Goal: Task Accomplishment & Management: Use online tool/utility

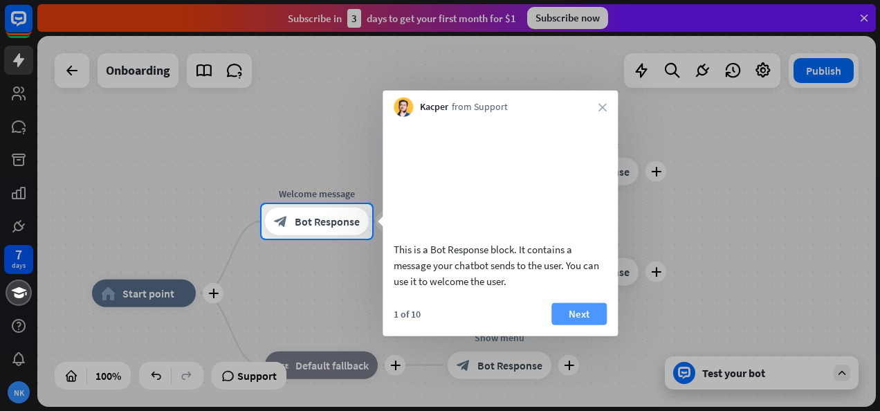
click at [578, 325] on button "Next" at bounding box center [578, 313] width 55 height 22
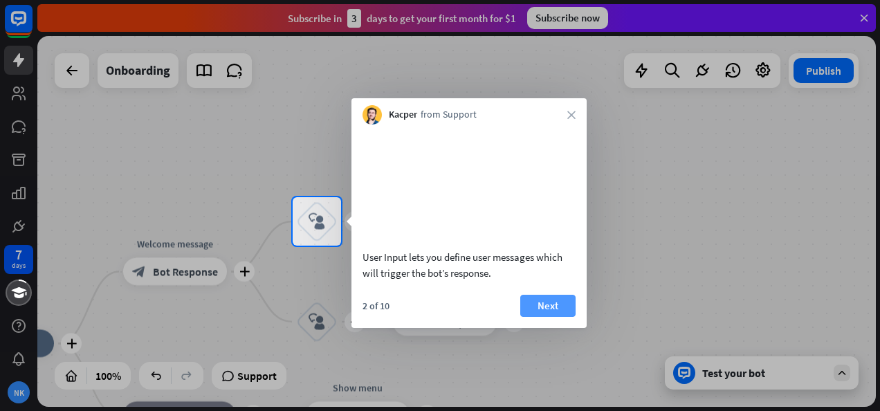
click at [551, 317] on button "Next" at bounding box center [547, 306] width 55 height 22
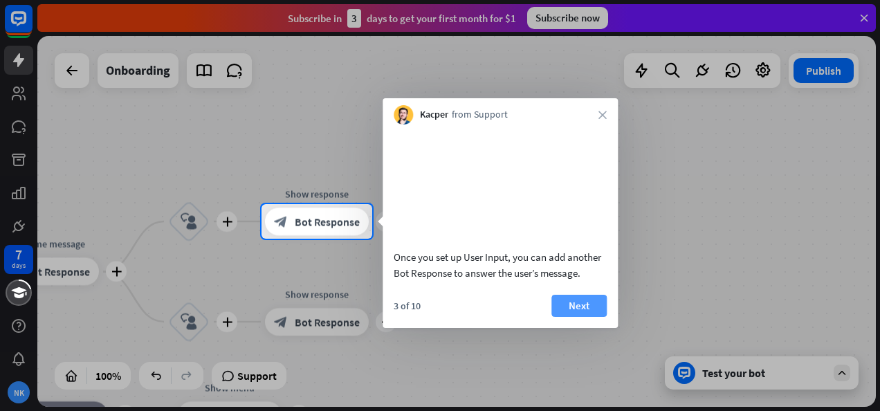
click at [581, 317] on button "Next" at bounding box center [578, 306] width 55 height 22
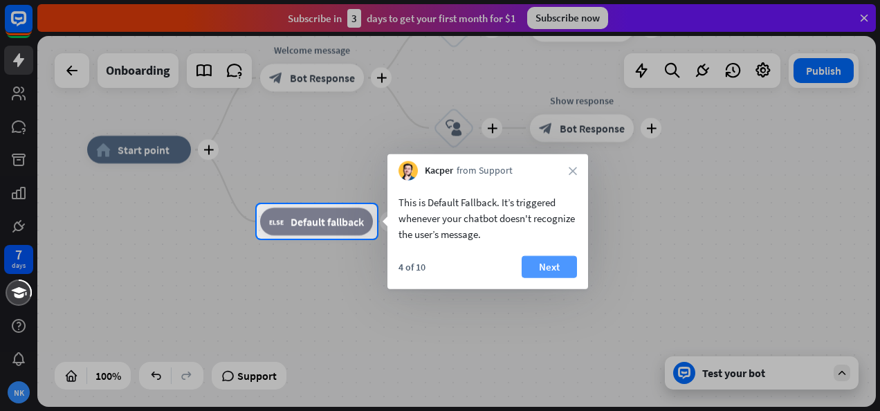
click at [556, 268] on button "Next" at bounding box center [549, 267] width 55 height 22
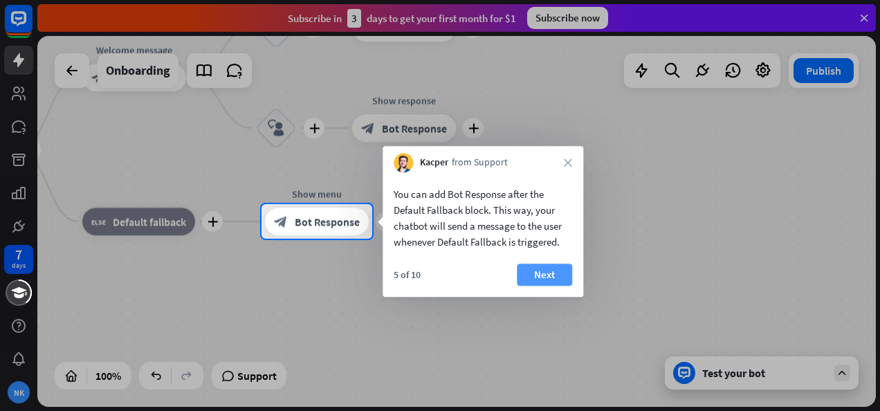
click at [545, 273] on button "Next" at bounding box center [544, 275] width 55 height 22
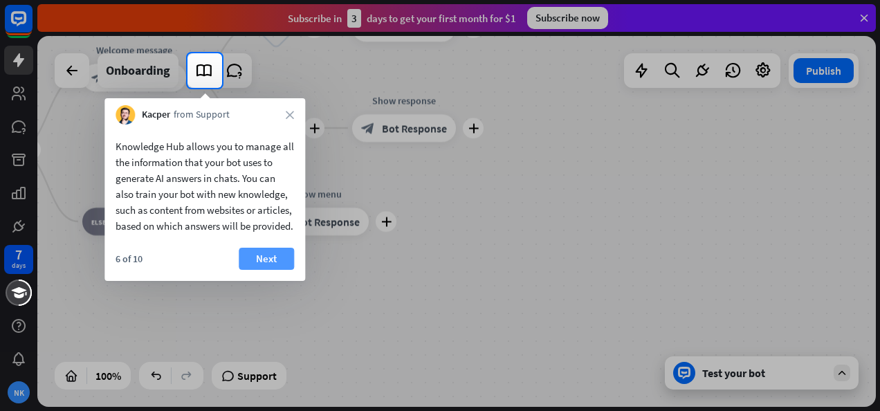
click at [270, 270] on button "Next" at bounding box center [266, 259] width 55 height 22
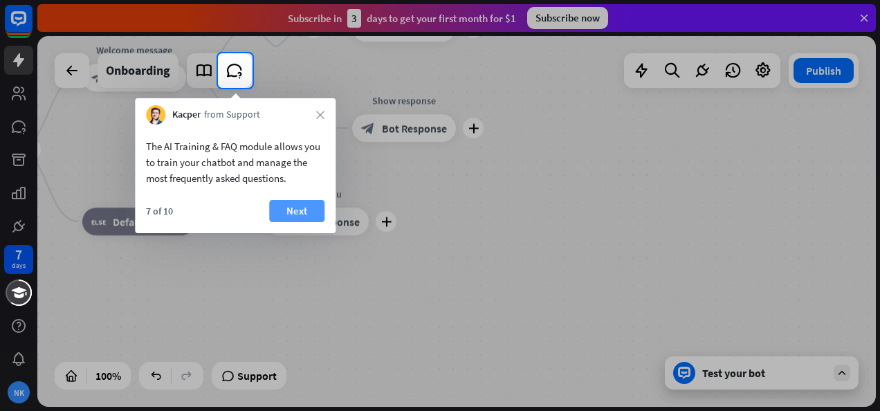
click at [292, 210] on button "Next" at bounding box center [296, 211] width 55 height 22
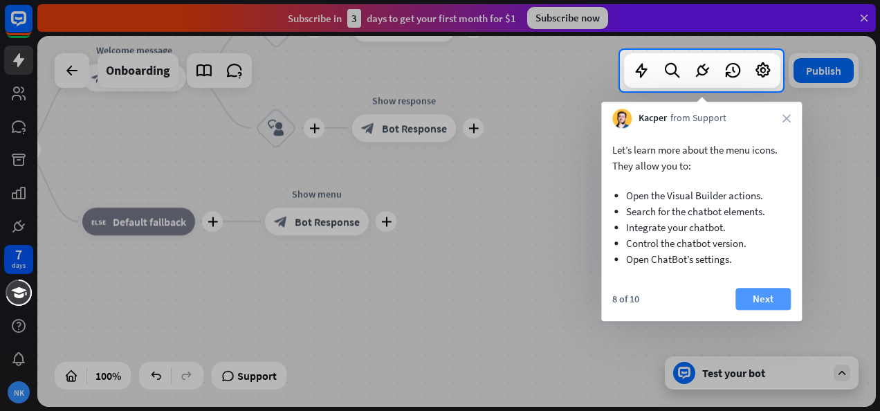
click at [765, 298] on button "Next" at bounding box center [763, 299] width 55 height 22
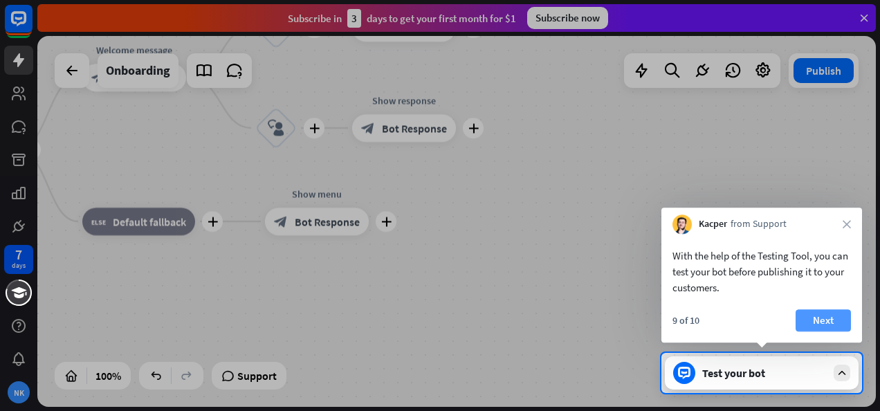
click at [819, 320] on button "Next" at bounding box center [823, 320] width 55 height 22
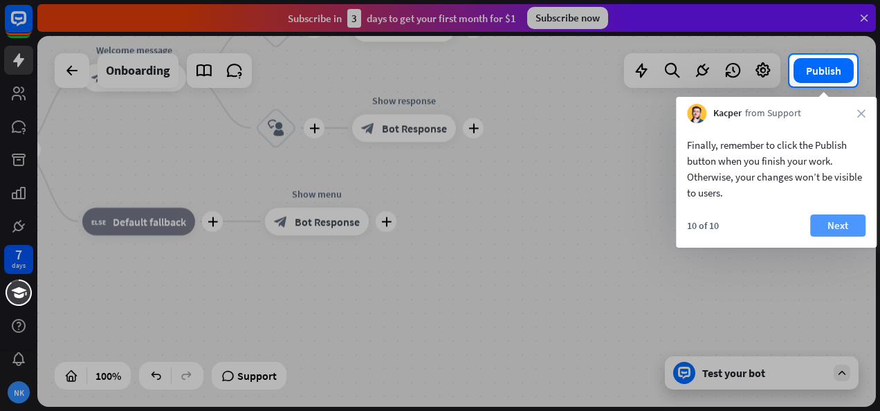
click at [839, 226] on button "Next" at bounding box center [837, 226] width 55 height 22
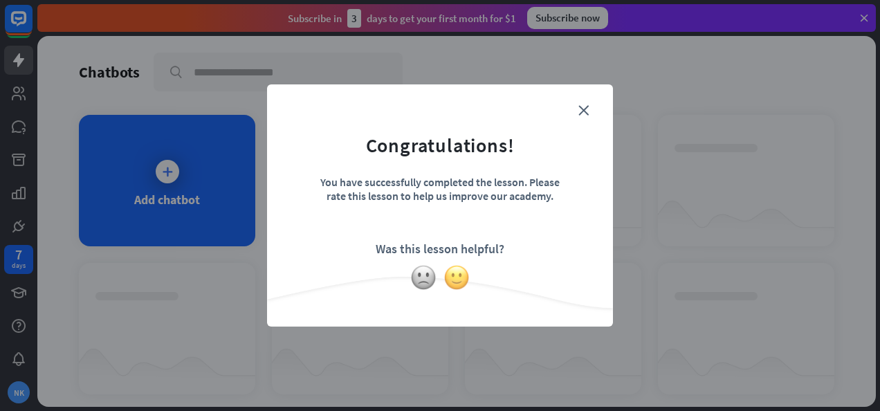
click at [455, 275] on img at bounding box center [457, 277] width 26 height 26
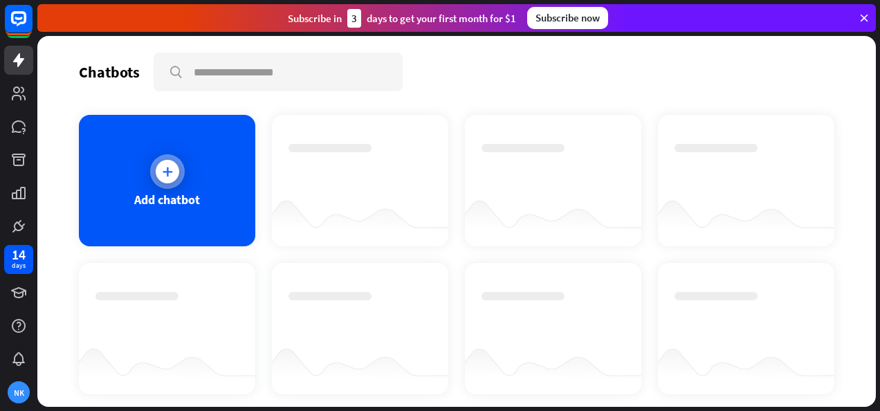
click at [170, 169] on icon at bounding box center [168, 172] width 14 height 14
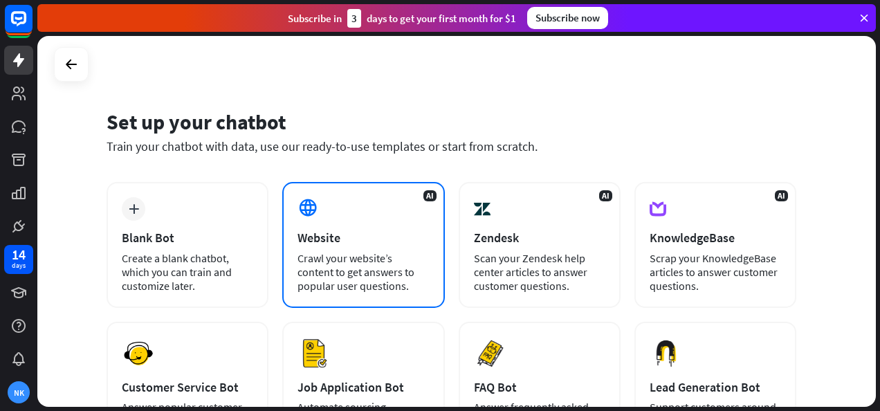
click at [369, 232] on div "Website" at bounding box center [363, 238] width 131 height 16
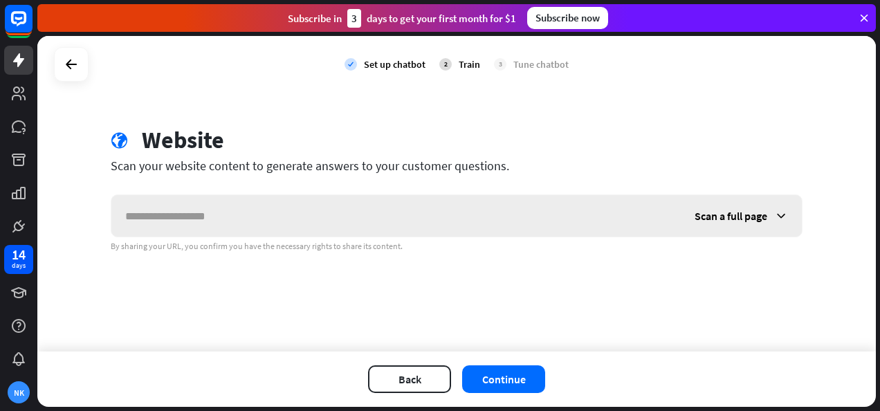
click at [364, 223] on input "text" at bounding box center [395, 216] width 569 height 42
type input "*"
type input "**********"
click at [504, 378] on button "Continue" at bounding box center [503, 379] width 83 height 28
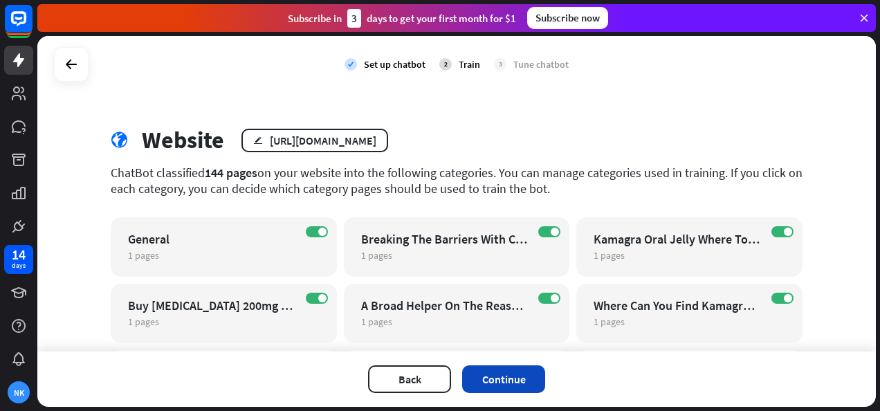
click at [523, 378] on button "Continue" at bounding box center [503, 379] width 83 height 28
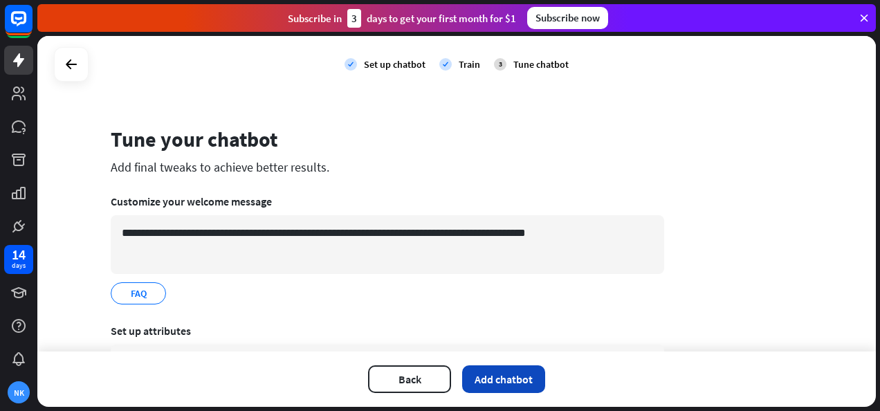
click at [504, 375] on button "Add chatbot" at bounding box center [503, 379] width 83 height 28
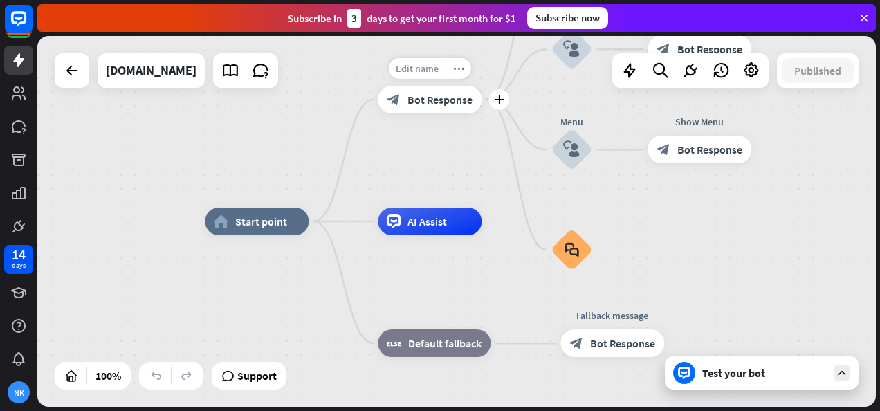
click at [417, 64] on span "Edit name" at bounding box center [417, 68] width 43 height 12
click at [419, 70] on span "Edit name" at bounding box center [417, 68] width 43 height 12
click at [457, 65] on icon "more_horiz" at bounding box center [458, 68] width 11 height 10
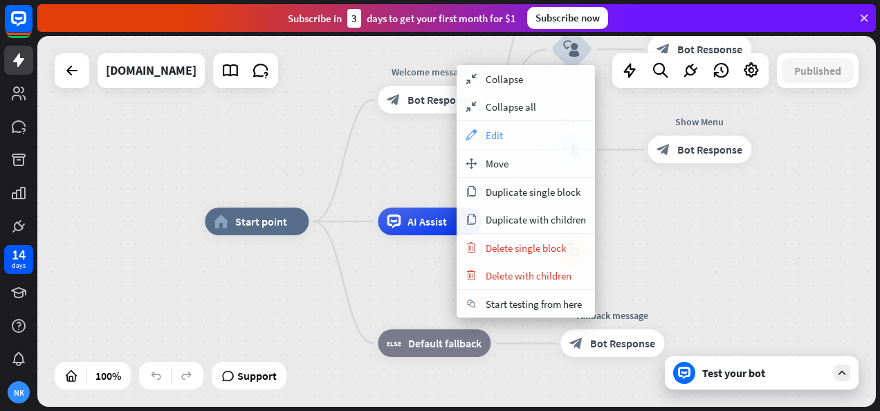
click at [495, 136] on span "Edit" at bounding box center [494, 135] width 17 height 13
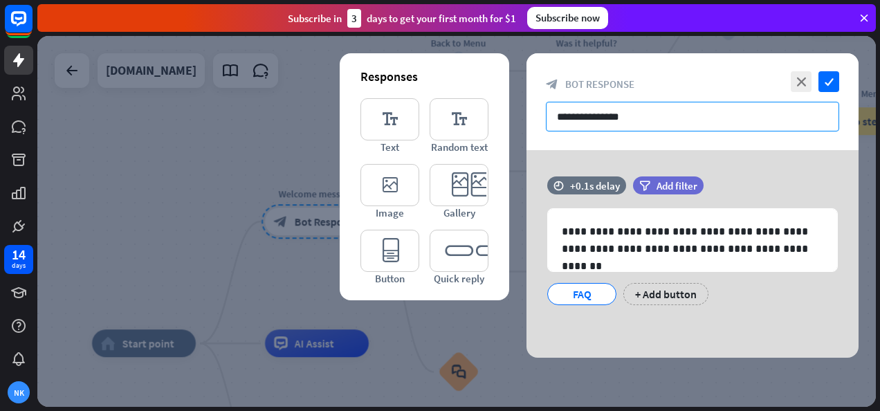
click at [608, 115] on input "**********" at bounding box center [692, 117] width 293 height 30
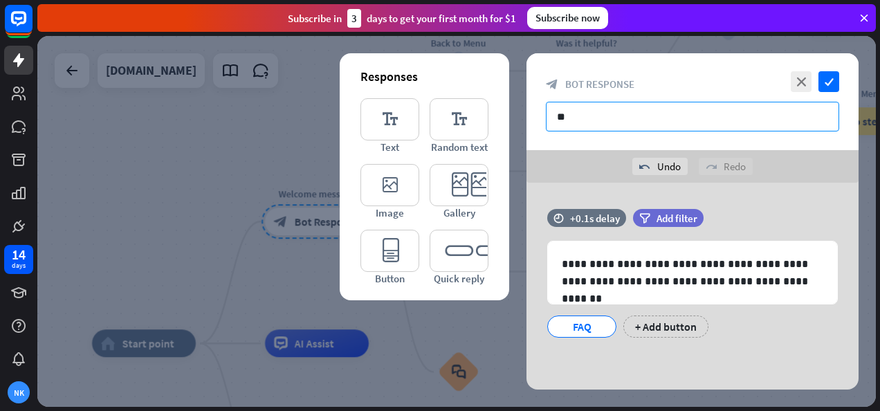
type input "*"
type input "**********"
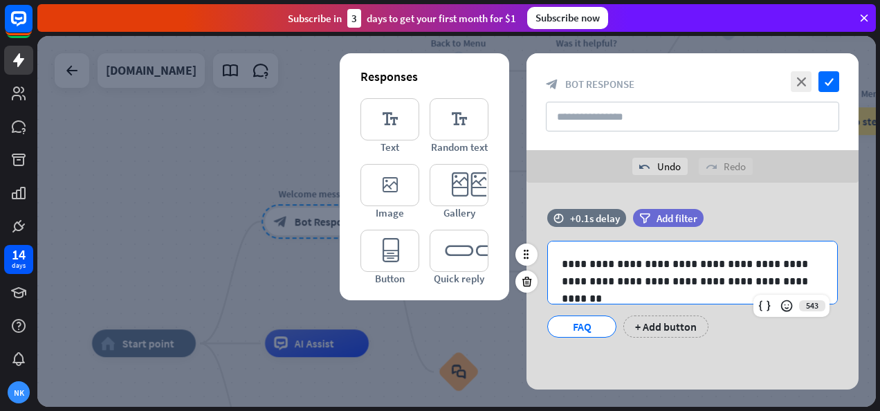
click at [796, 278] on p "**********" at bounding box center [693, 272] width 262 height 35
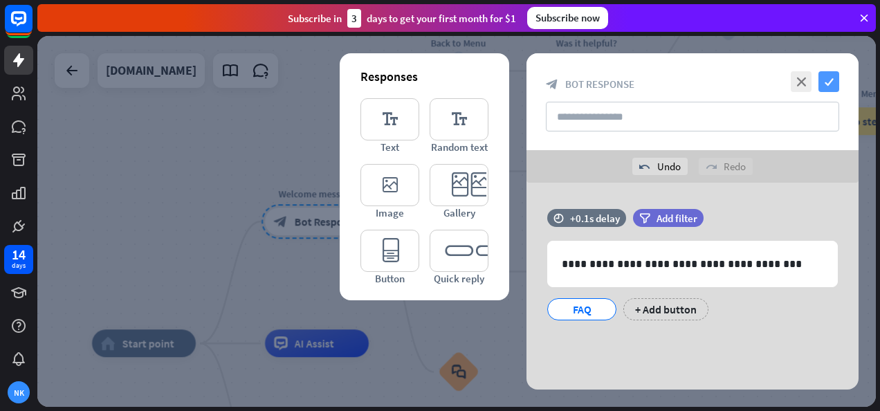
click at [830, 83] on icon "check" at bounding box center [829, 81] width 21 height 21
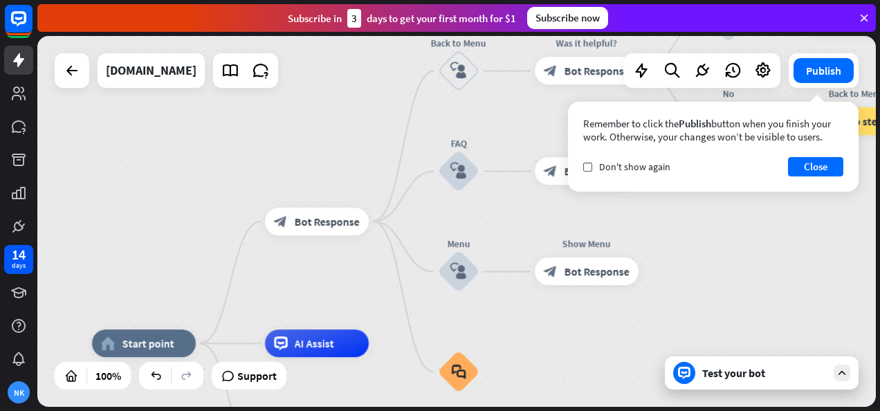
click at [749, 383] on div "Test your bot" at bounding box center [762, 372] width 194 height 33
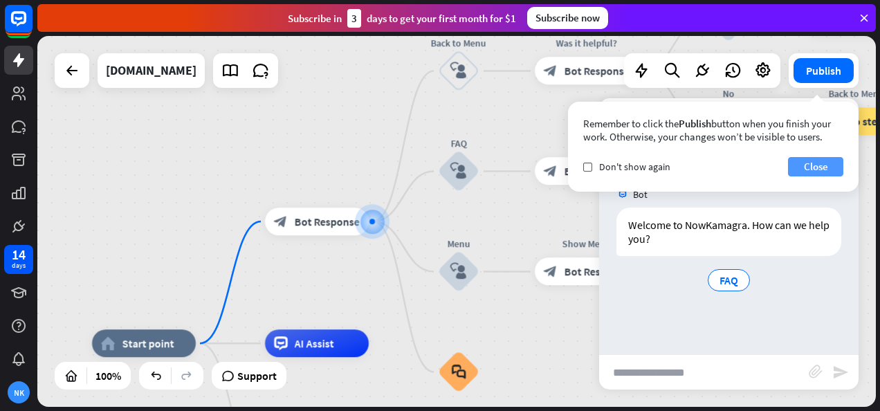
click at [832, 165] on button "Close" at bounding box center [815, 166] width 55 height 19
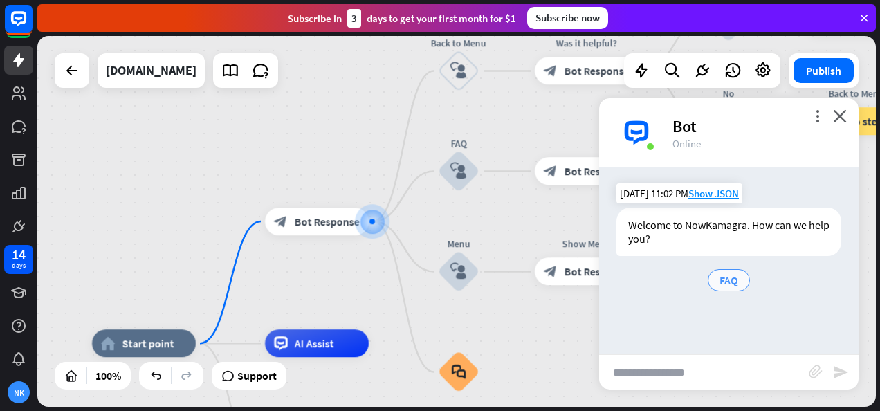
click at [730, 277] on span "FAQ" at bounding box center [729, 280] width 19 height 14
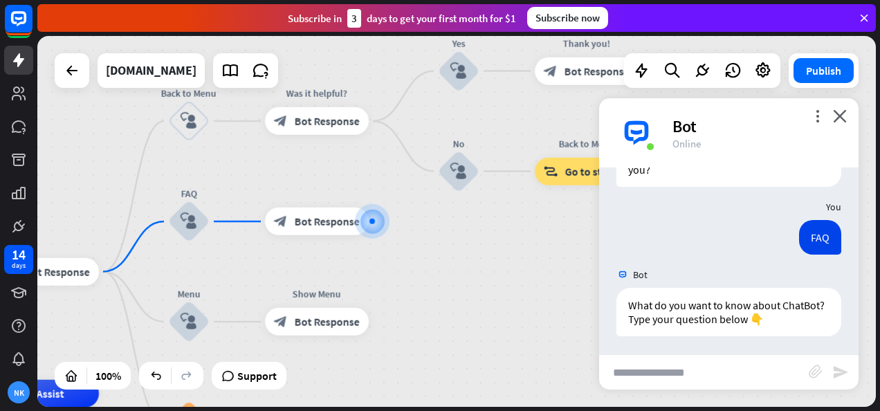
scroll to position [71, 0]
click at [688, 361] on input "text" at bounding box center [704, 372] width 210 height 35
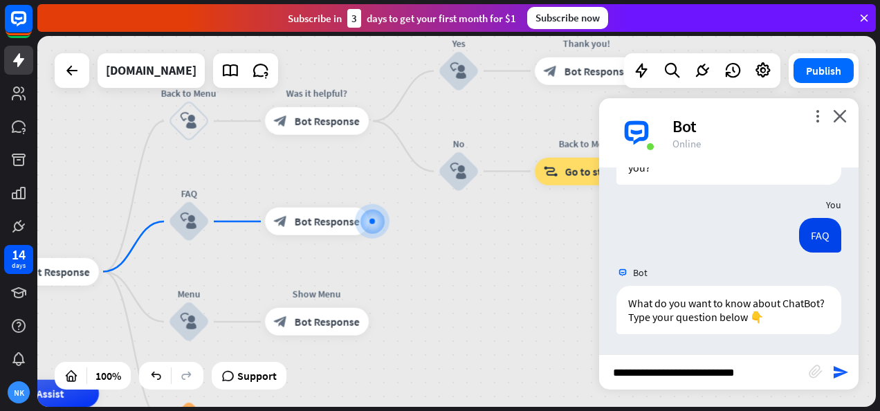
type input "**********"
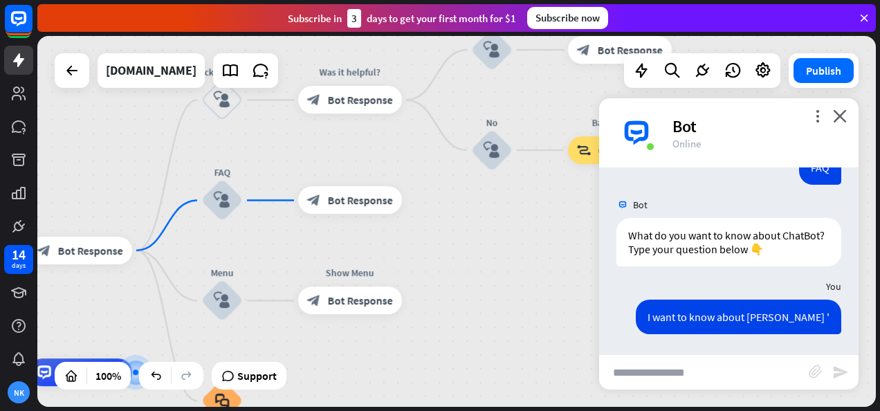
scroll to position [740, 0]
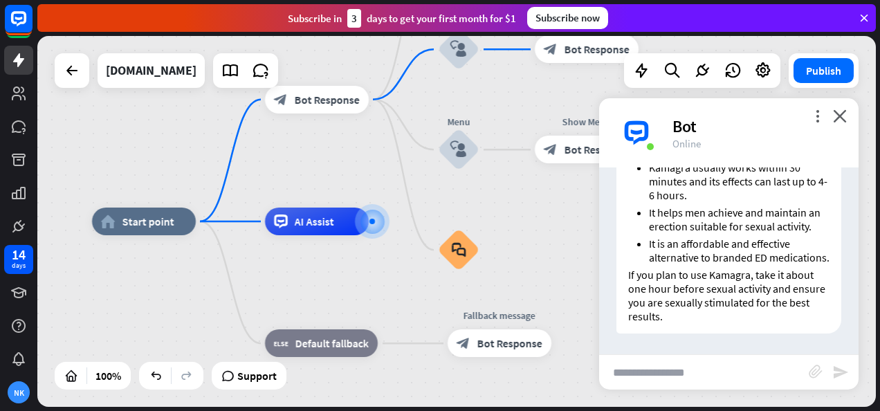
click at [845, 319] on div "Kamagra is a medication used to treat [MEDICAL_DATA] (ED), impotence, and [MEDI…" at bounding box center [728, 67] width 259 height 547
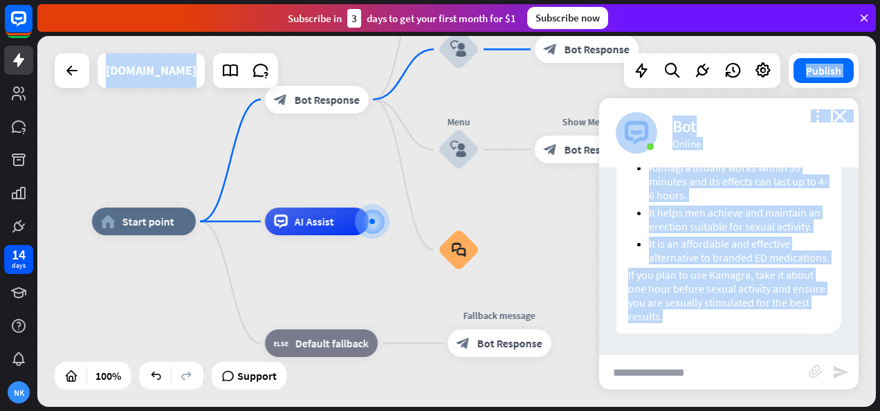
drag, startPoint x: 845, startPoint y: 319, endPoint x: 870, endPoint y: 221, distance: 100.9
click at [870, 221] on div "home_2 Start point block_bot_response Bot Response Back to Menu block_user_inpu…" at bounding box center [456, 221] width 839 height 371
drag, startPoint x: 870, startPoint y: 221, endPoint x: 829, endPoint y: 226, distance: 41.7
click at [829, 226] on div "Kamagra is a medication used to treat [MEDICAL_DATA] (ED), impotence, and [MEDI…" at bounding box center [729, 64] width 225 height 540
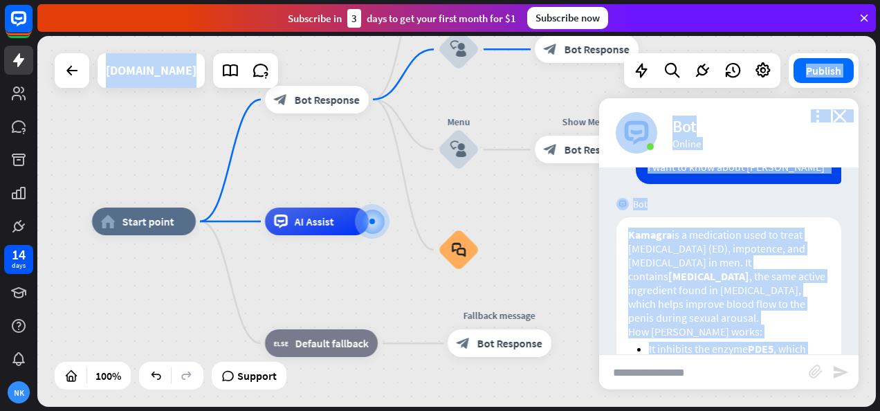
scroll to position [271, 0]
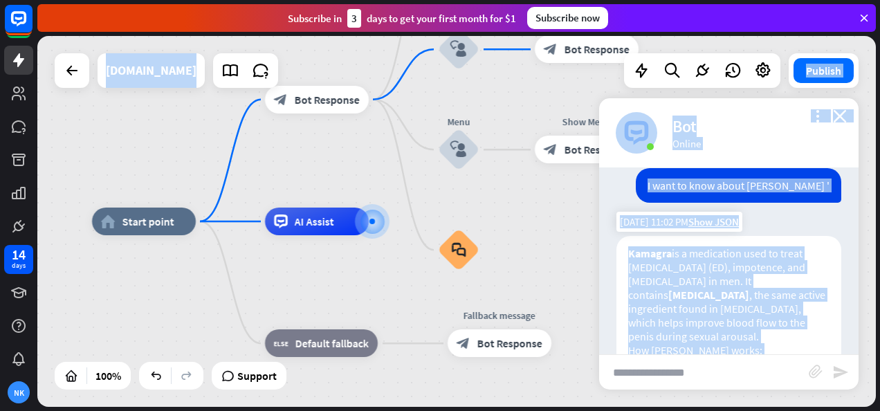
click at [769, 263] on p "Kamagra is a medication used to treat [MEDICAL_DATA] (ED), impotence, and [MEDI…" at bounding box center [728, 294] width 201 height 97
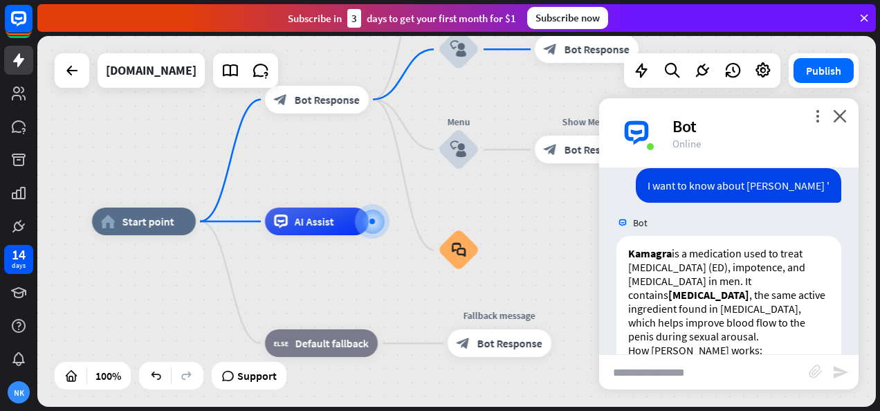
click at [675, 378] on input "text" at bounding box center [704, 372] width 210 height 35
type input "**********"
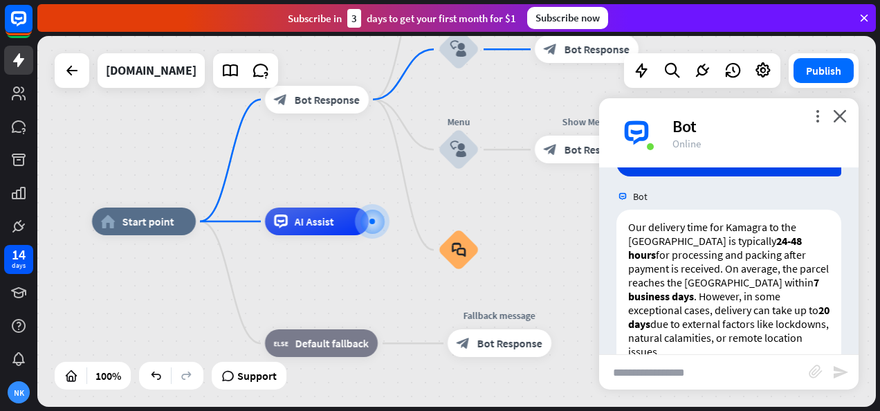
scroll to position [947, 0]
